Goal: Task Accomplishment & Management: Use online tool/utility

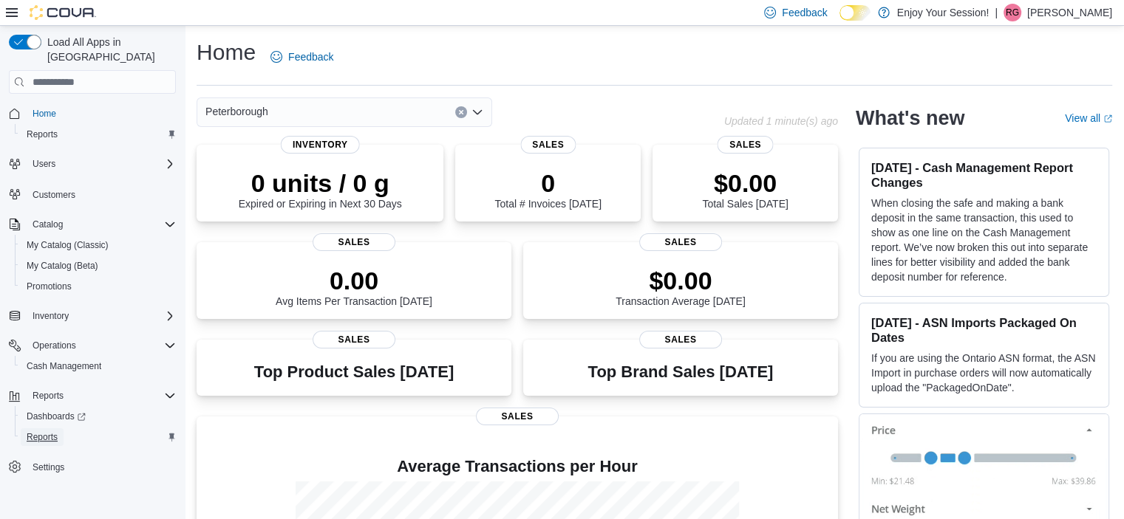
click at [47, 431] on span "Reports" at bounding box center [42, 437] width 31 height 12
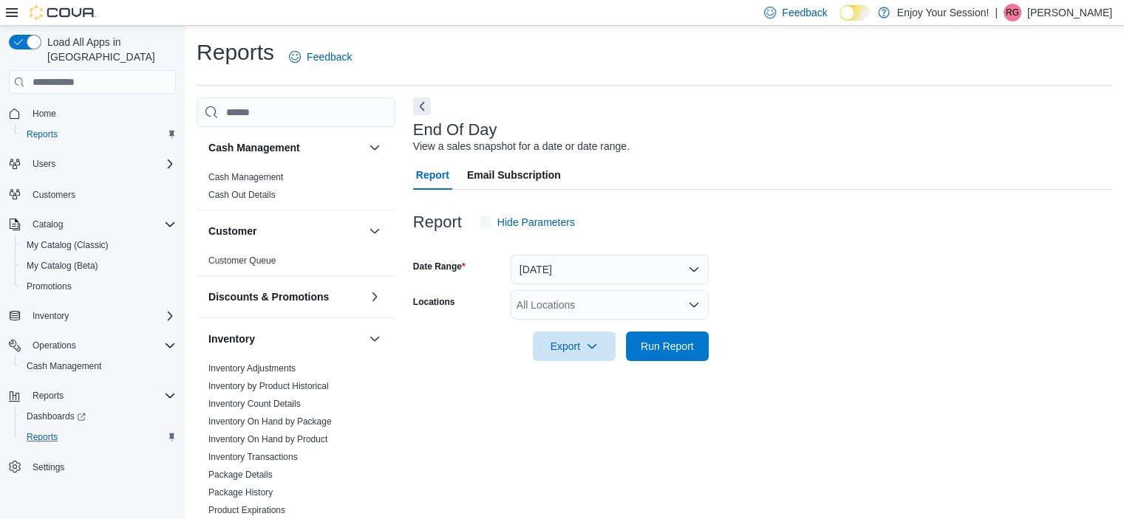
scroll to position [9, 0]
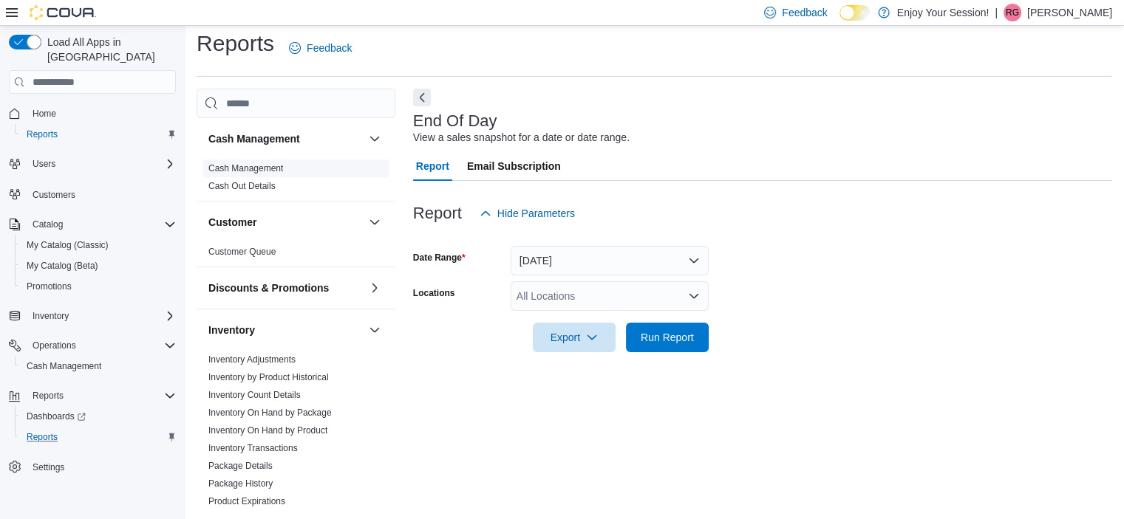
click at [279, 169] on link "Cash Management" at bounding box center [245, 168] width 75 height 10
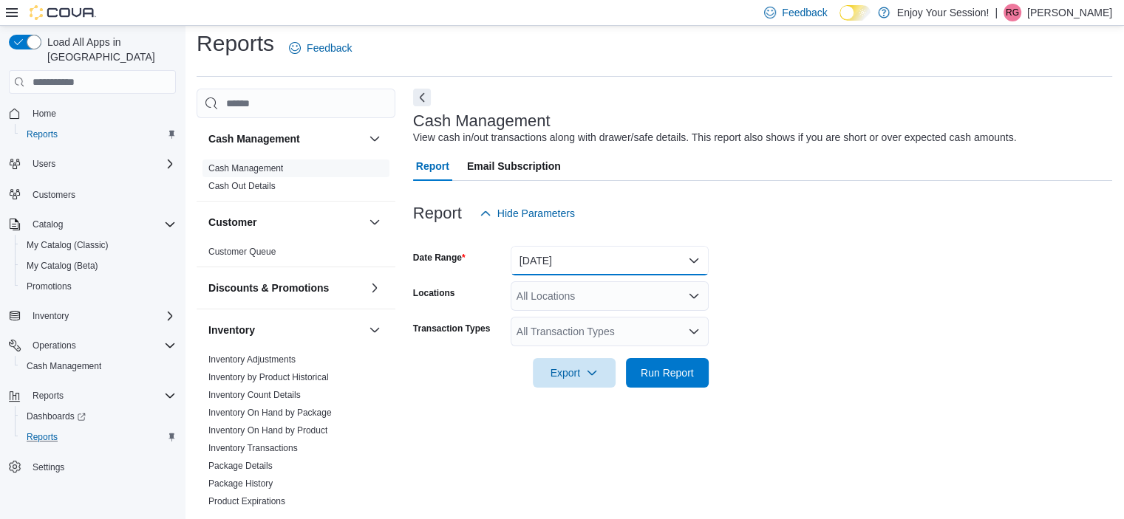
click at [609, 260] on button "[DATE]" at bounding box center [609, 261] width 198 height 30
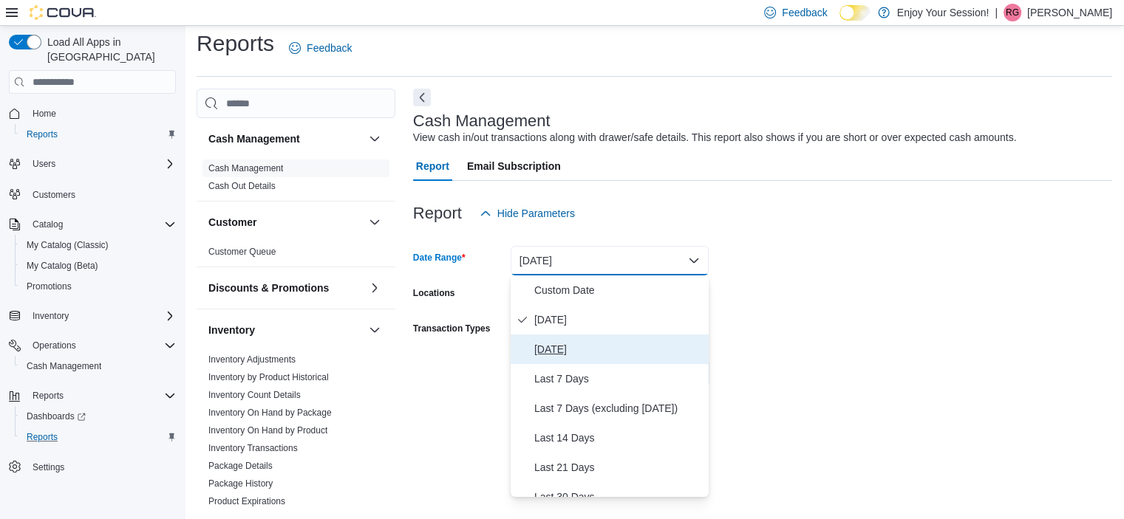
click at [579, 351] on span "[DATE]" at bounding box center [618, 350] width 168 height 18
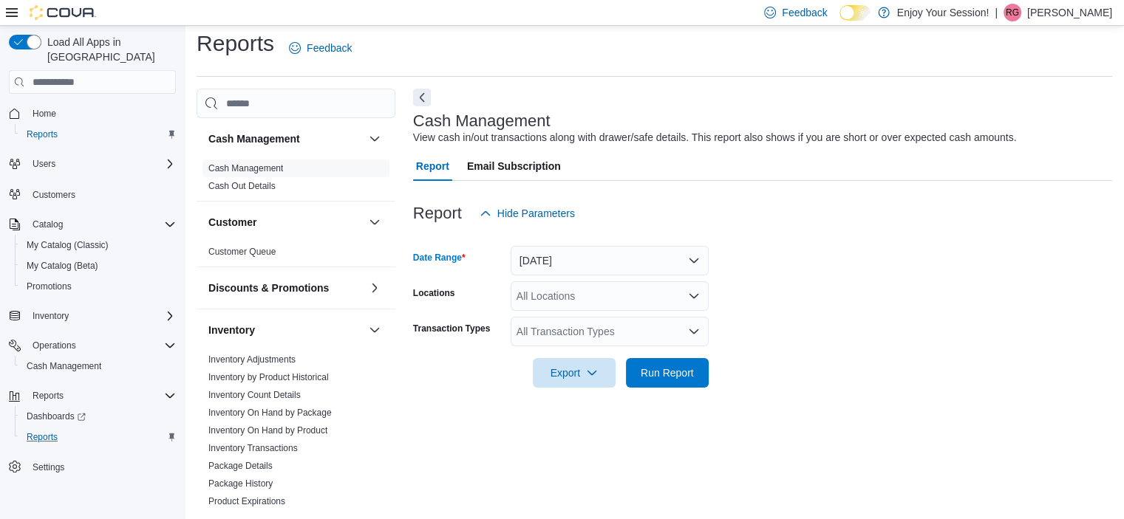
click at [570, 303] on div "All Locations" at bounding box center [609, 296] width 198 height 30
click at [570, 304] on div "All Locations" at bounding box center [609, 296] width 198 height 30
type input "***"
click at [575, 318] on span "Peterborough" at bounding box center [573, 321] width 63 height 15
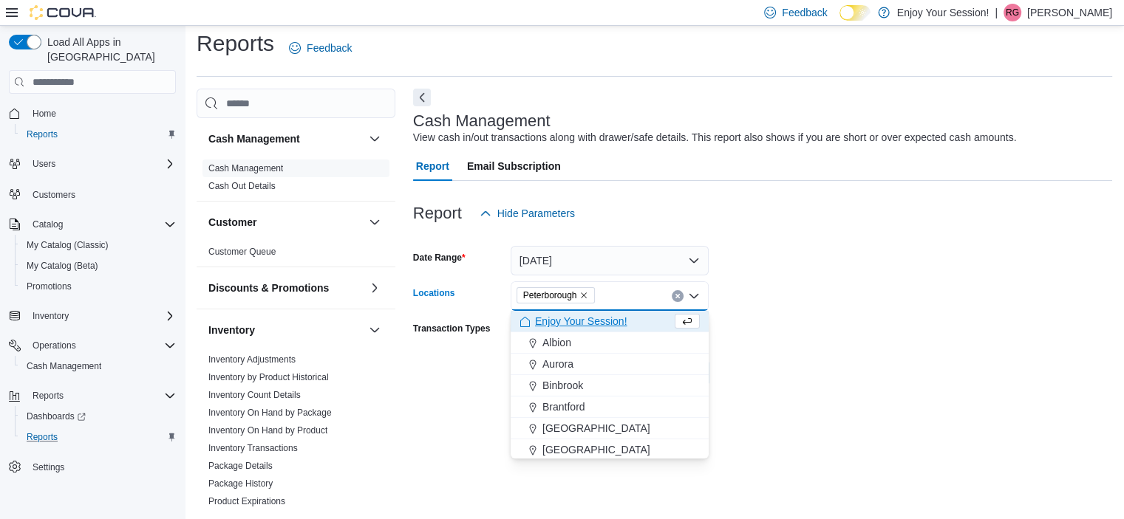
click at [860, 256] on form "Date Range [DATE] Locations [GEOGRAPHIC_DATA] Combo box. Selected. [GEOGRAPHIC_…" at bounding box center [762, 308] width 699 height 160
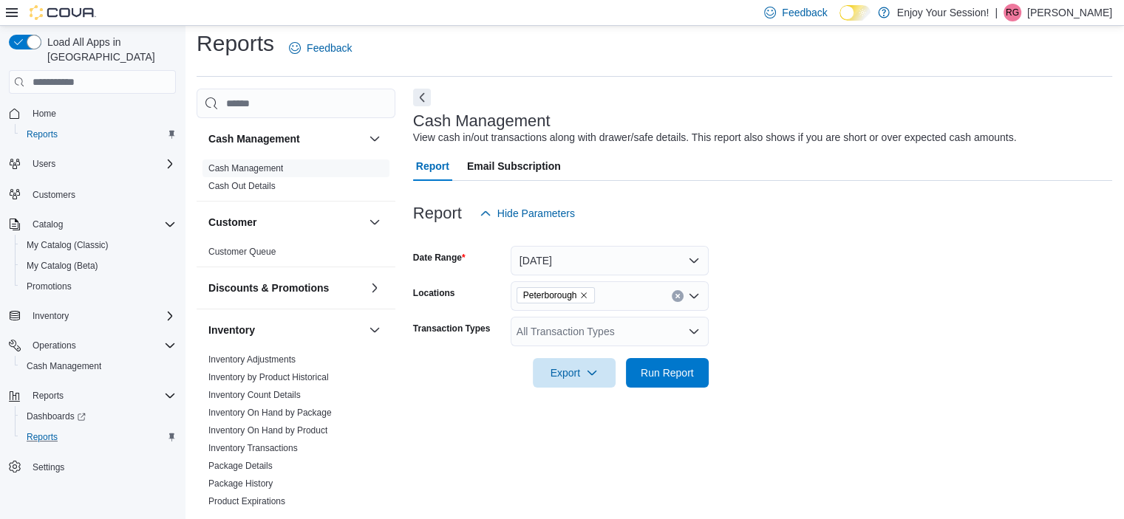
click at [603, 327] on div "All Transaction Types" at bounding box center [609, 332] width 198 height 30
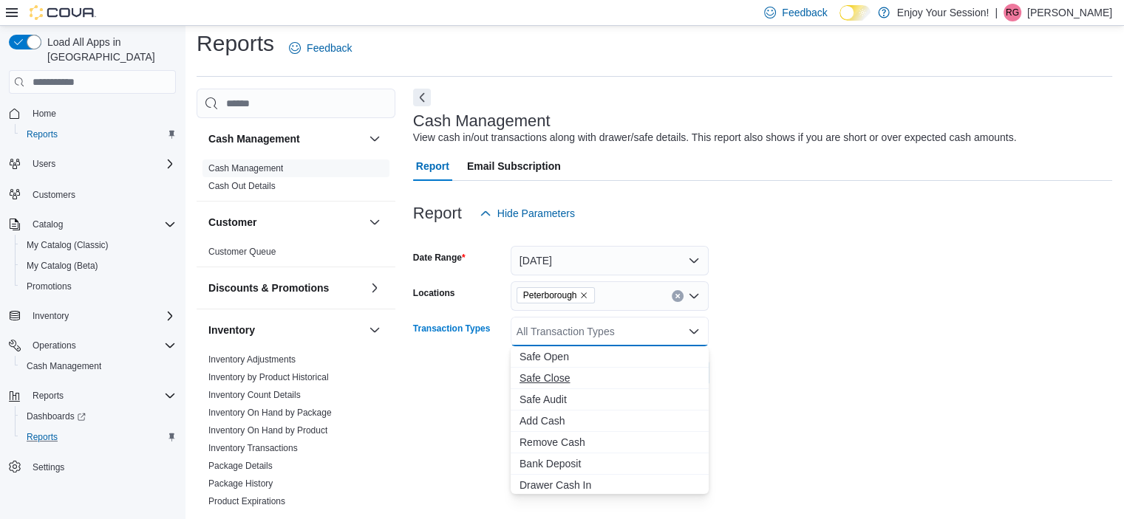
click at [575, 374] on span "Safe Close" at bounding box center [609, 378] width 180 height 15
click at [877, 279] on form "Date Range [DATE] Locations [GEOGRAPHIC_DATA] Transaction Types Safe Close Comb…" at bounding box center [762, 308] width 699 height 160
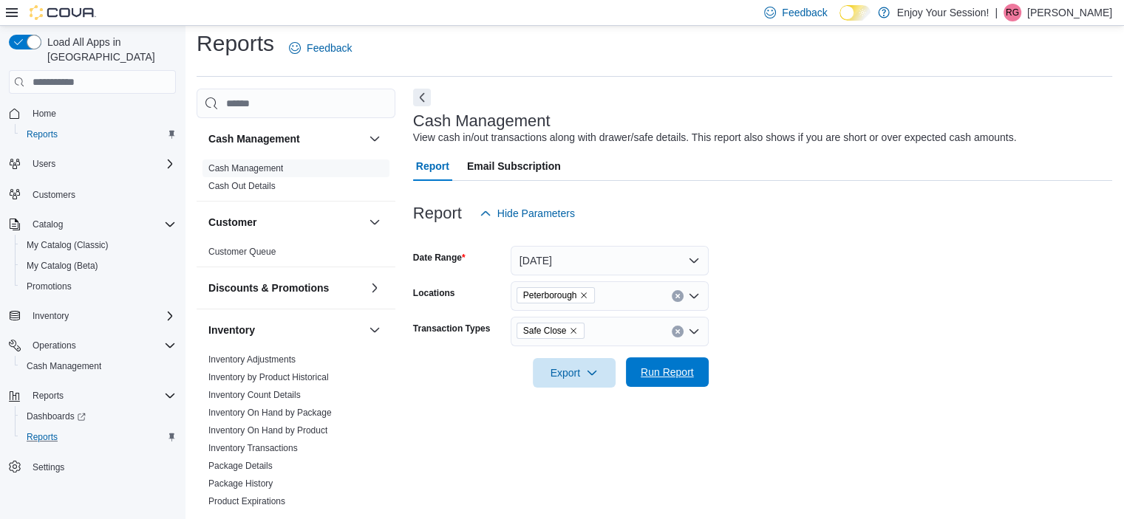
click at [666, 381] on span "Run Report" at bounding box center [667, 373] width 65 height 30
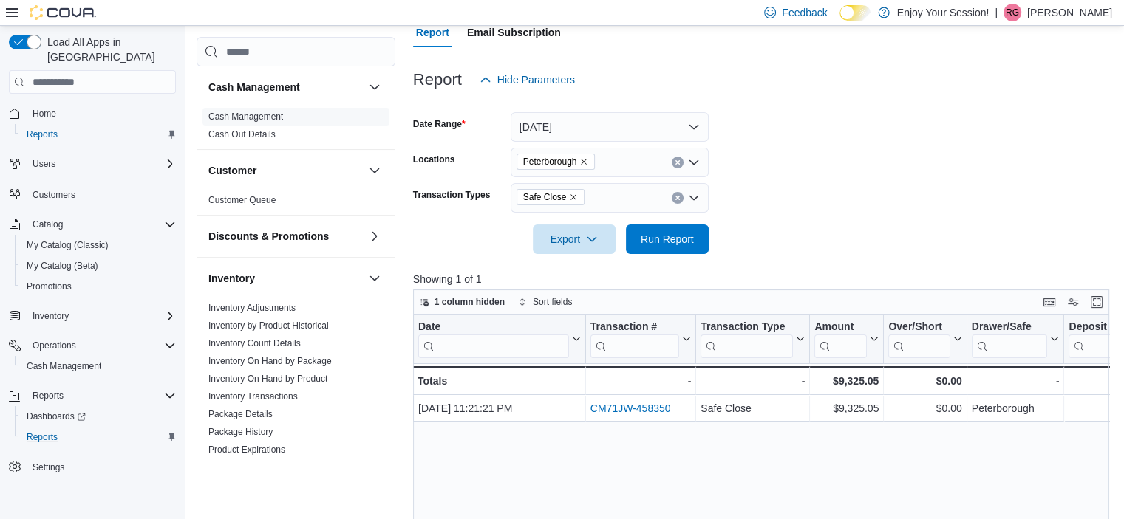
scroll to position [144, 0]
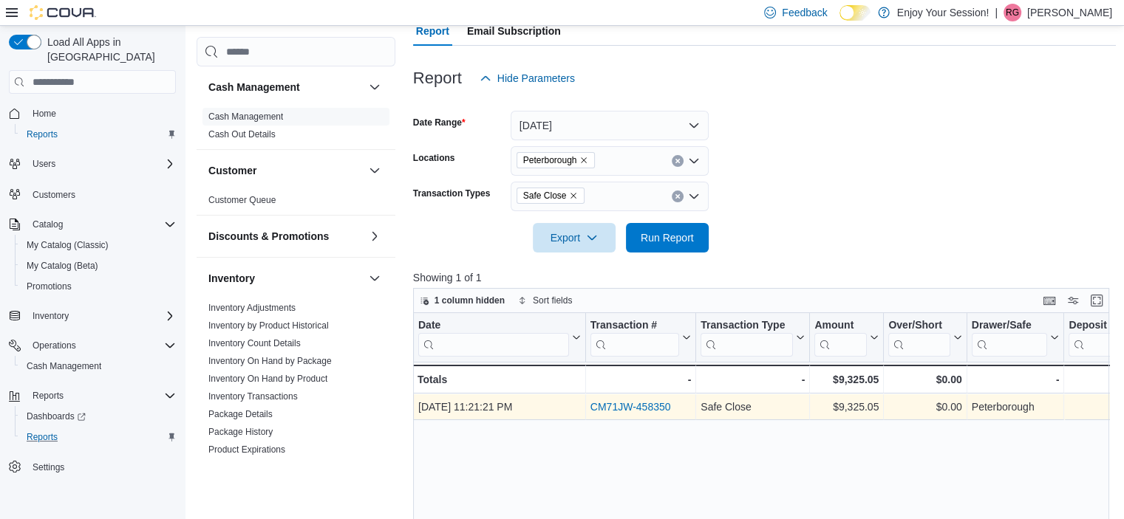
click at [643, 404] on link "CM71JW-458350" at bounding box center [630, 407] width 81 height 12
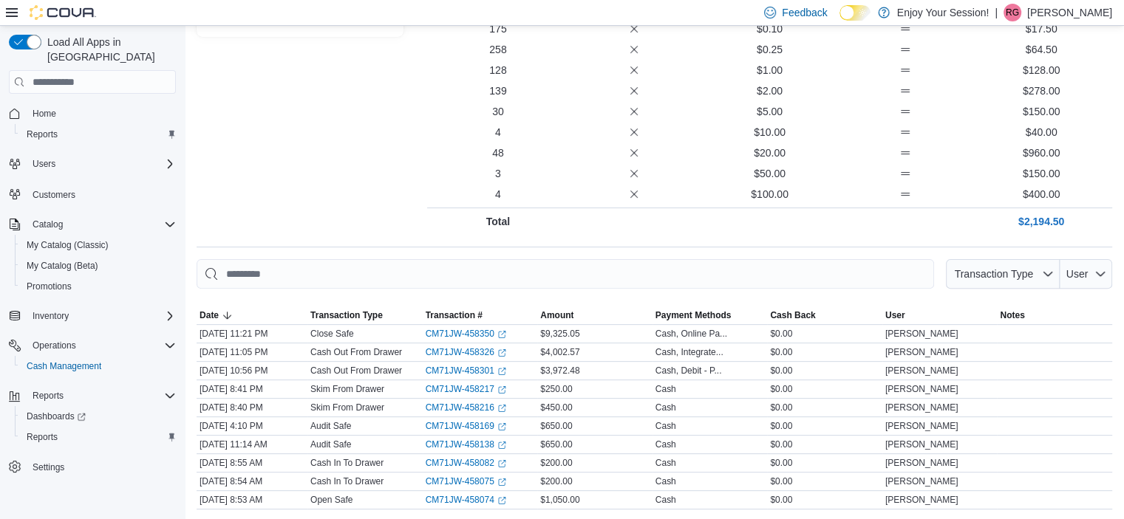
scroll to position [196, 0]
